Goal: Task Accomplishment & Management: Complete application form

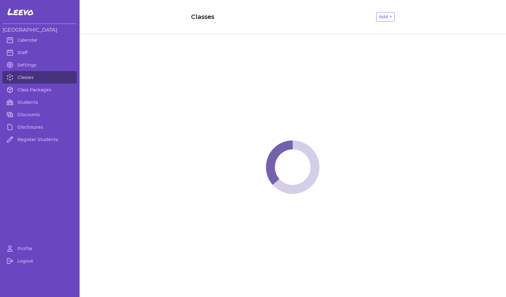
click at [23, 102] on link "Students" at bounding box center [39, 102] width 74 height 12
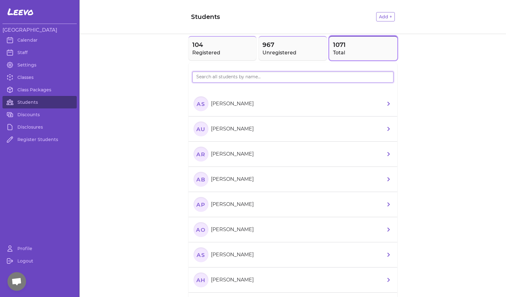
click at [207, 73] on input "search" at bounding box center [292, 77] width 201 height 11
type input "[PERSON_NAME]"
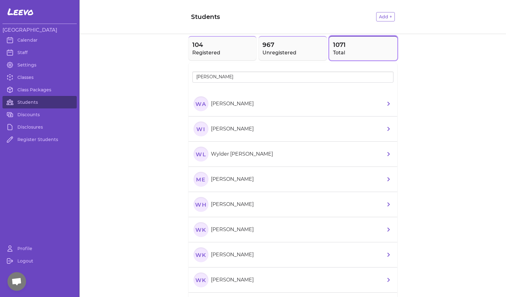
click at [198, 127] on icon "WI" at bounding box center [201, 129] width 15 height 15
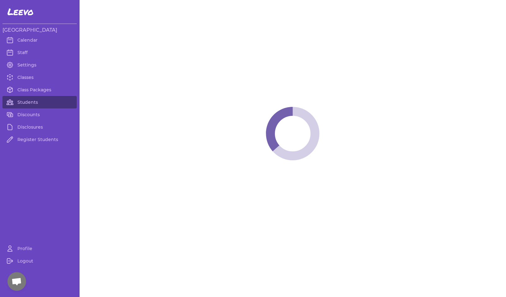
select select "MT"
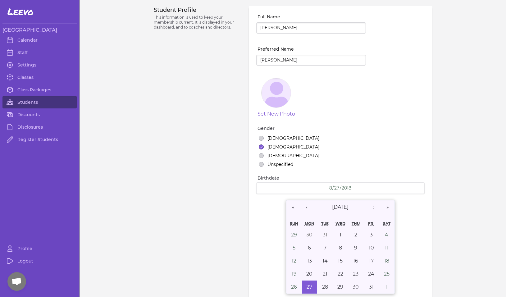
select select "1"
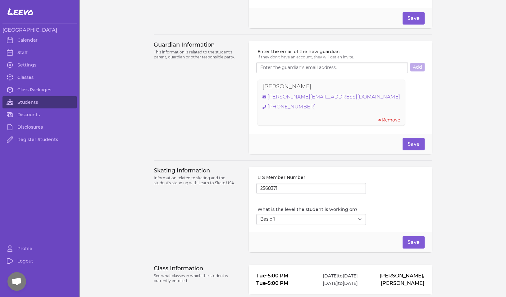
scroll to position [433, 0]
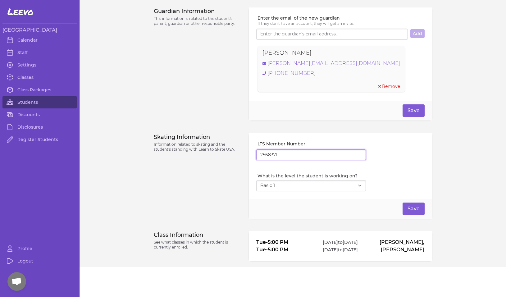
click at [269, 155] on input "2568371" at bounding box center [311, 155] width 110 height 11
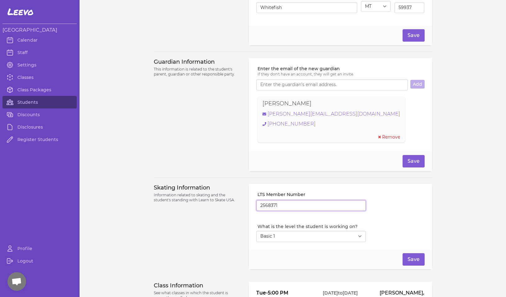
scroll to position [378, 0]
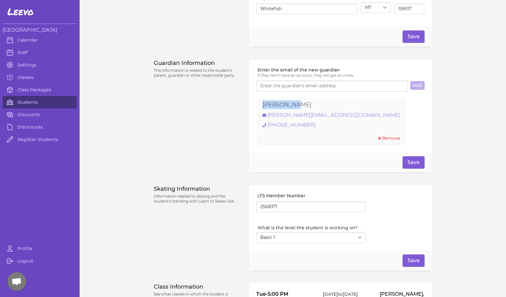
drag, startPoint x: 295, startPoint y: 104, endPoint x: 247, endPoint y: 108, distance: 48.4
click at [249, 108] on div "Enter the email of the new guardian If they don't have an account, they will ge…" at bounding box center [340, 105] width 183 height 93
copy p "[PERSON_NAME]"
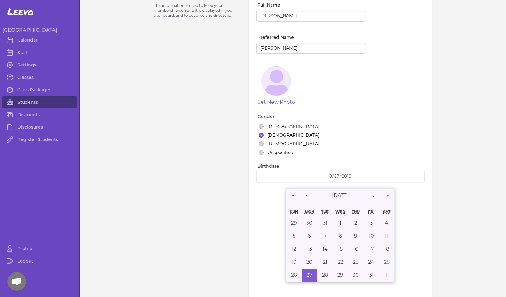
scroll to position [0, 0]
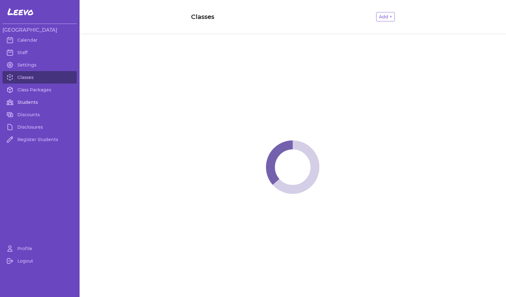
click at [26, 104] on link "Students" at bounding box center [39, 102] width 74 height 12
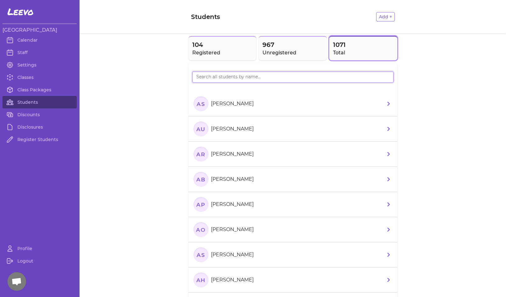
click at [205, 79] on input "search" at bounding box center [292, 77] width 201 height 11
type input "wilder"
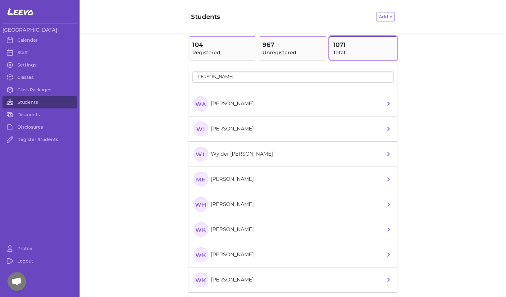
click at [196, 131] on text "WI" at bounding box center [200, 129] width 9 height 7
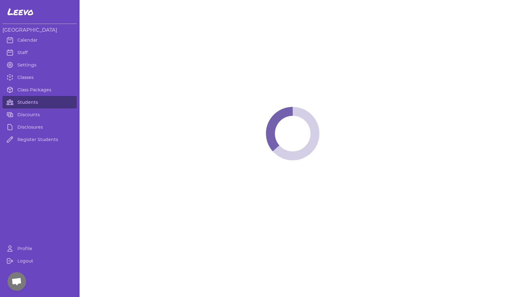
select select "MT"
select select "1"
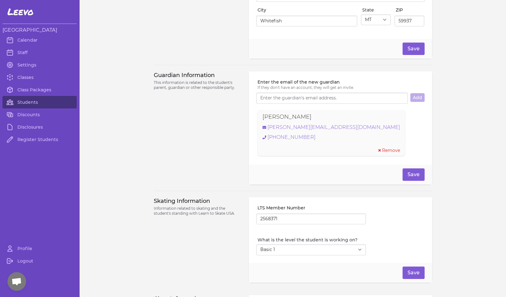
scroll to position [421, 0]
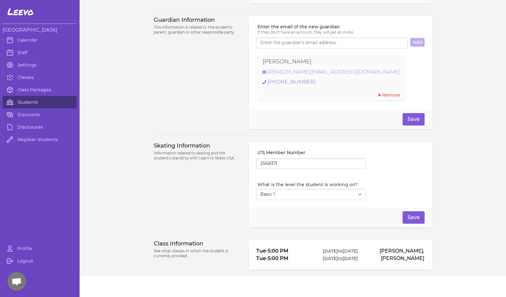
click at [304, 75] on link "[PERSON_NAME][EMAIL_ADDRESS][DOMAIN_NAME]" at bounding box center [332, 71] width 138 height 7
click at [30, 102] on link "Students" at bounding box center [39, 102] width 74 height 12
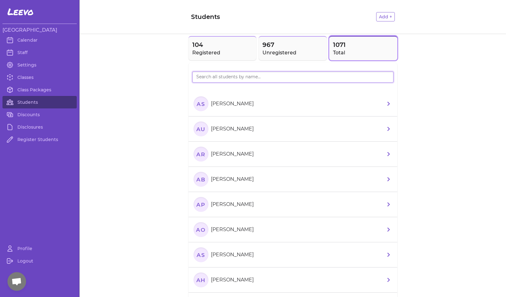
click at [238, 78] on input "search" at bounding box center [292, 77] width 201 height 11
type input "JAMESON"
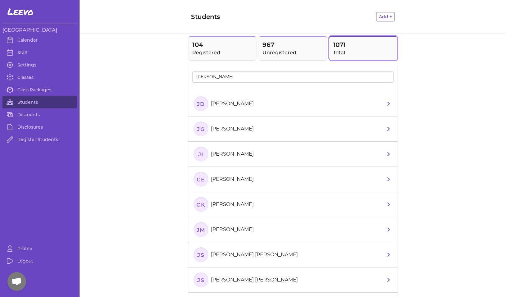
click at [204, 155] on icon "JI" at bounding box center [201, 154] width 15 height 15
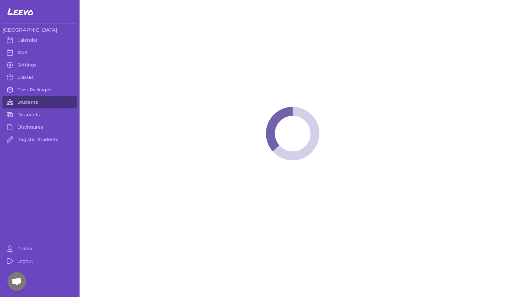
select select "MT"
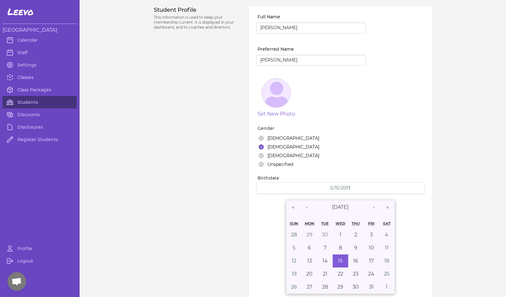
select select "1"
